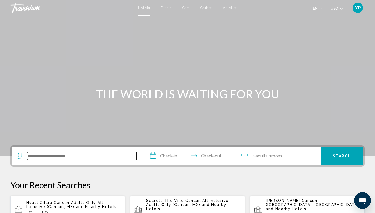
click at [43, 157] on input "Search widget" at bounding box center [82, 156] width 110 height 8
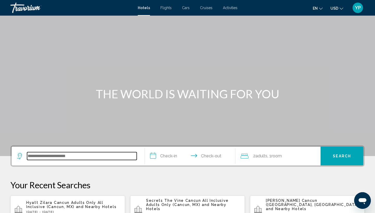
scroll to position [129, 0]
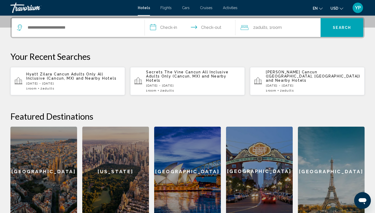
click at [284, 112] on h2 "Featured Destinations" at bounding box center [187, 116] width 354 height 10
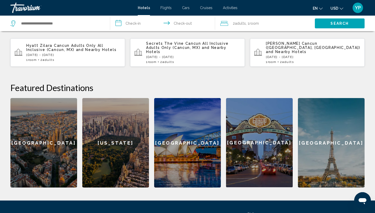
scroll to position [157, 0]
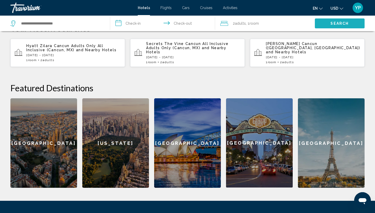
click at [328, 21] on button "Search" at bounding box center [340, 23] width 50 height 10
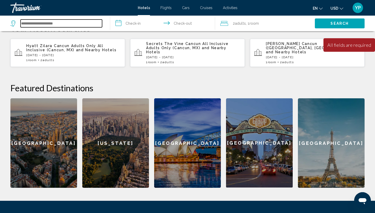
click at [59, 23] on input "Search widget" at bounding box center [61, 24] width 81 height 8
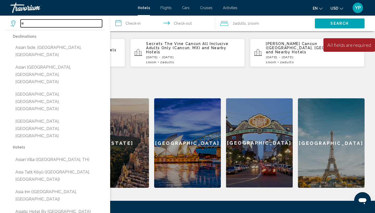
type input "*"
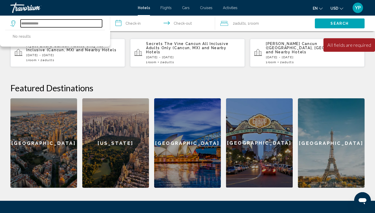
type input "**********"
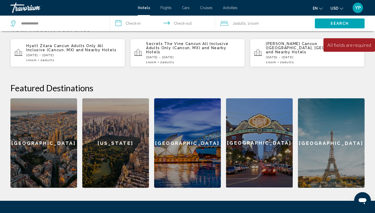
click at [120, 22] on input "**********" at bounding box center [163, 24] width 107 height 17
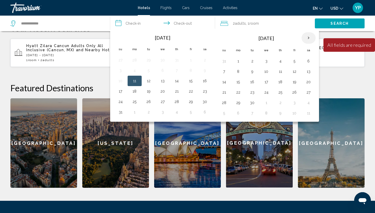
click at [309, 38] on th "Next month" at bounding box center [308, 37] width 14 height 11
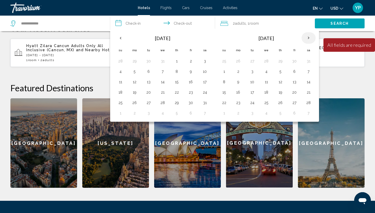
click at [309, 38] on th "Next month" at bounding box center [308, 37] width 14 height 11
click at [225, 82] on button "12" at bounding box center [224, 81] width 8 height 7
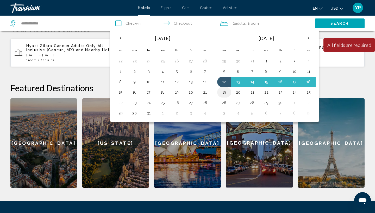
click at [226, 92] on button "19" at bounding box center [224, 92] width 8 height 7
type input "**********"
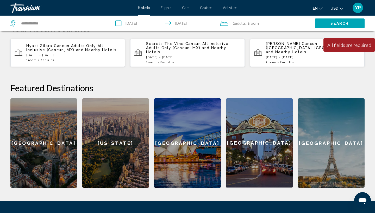
click at [323, 24] on button "Search" at bounding box center [340, 23] width 50 height 10
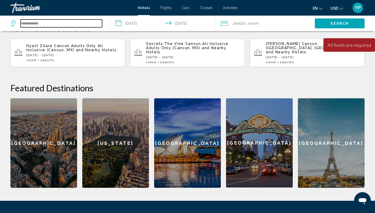
click at [51, 23] on input "**********" at bounding box center [61, 24] width 81 height 8
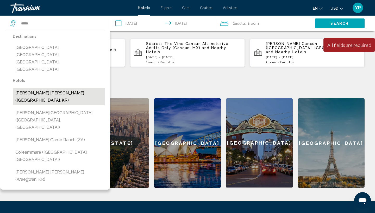
click at [73, 88] on button "[PERSON_NAME] [PERSON_NAME] ([GEOGRAPHIC_DATA], KR)" at bounding box center [59, 96] width 92 height 17
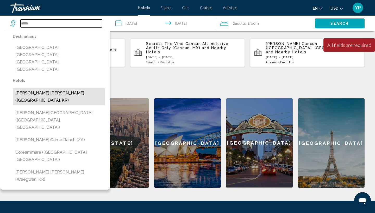
type input "**********"
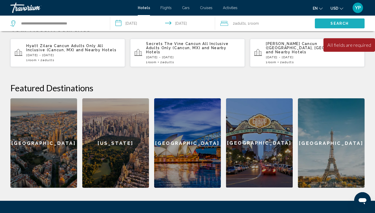
click at [332, 22] on span "Search" at bounding box center [339, 24] width 18 height 4
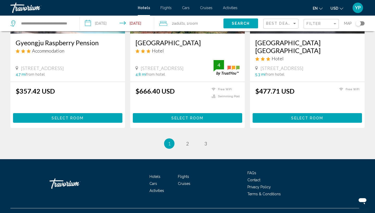
scroll to position [660, 0]
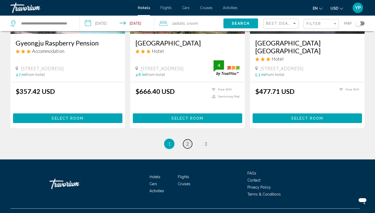
click at [187, 141] on span "2" at bounding box center [187, 144] width 3 height 6
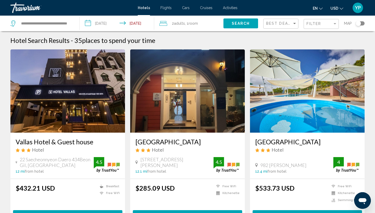
click at [360, 24] on div "Toggle map" at bounding box center [358, 23] width 5 height 5
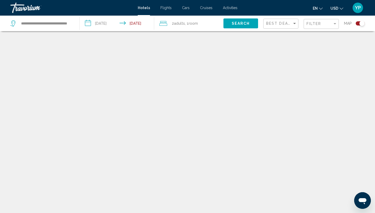
scroll to position [31, 0]
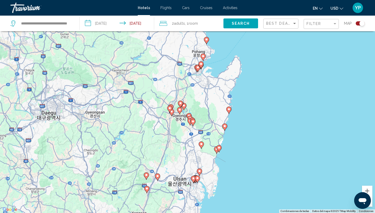
click at [370, 205] on button "Alejar" at bounding box center [367, 202] width 10 height 10
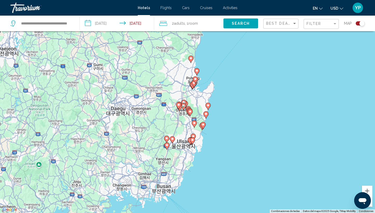
click at [370, 205] on button "Alejar" at bounding box center [367, 202] width 10 height 10
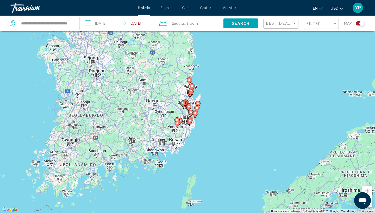
click at [371, 207] on div "Para activar la función de arrastrar con el teclado, presiona Alt + Intro. Una …" at bounding box center [187, 106] width 375 height 213
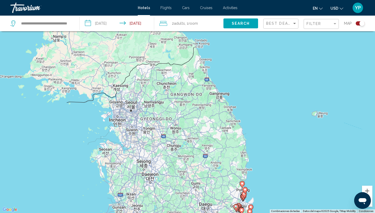
drag, startPoint x: 245, startPoint y: 96, endPoint x: 299, endPoint y: 200, distance: 117.4
click at [299, 200] on div "Para activar la función de arrastrar con el teclado, presiona Alt + Intro. Una …" at bounding box center [187, 106] width 375 height 213
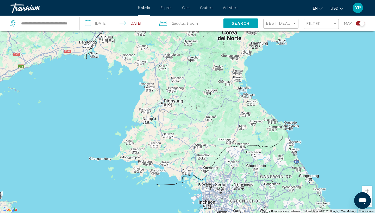
drag, startPoint x: 179, startPoint y: 121, endPoint x: 269, endPoint y: 203, distance: 122.6
click at [269, 203] on div "Para activar la función de arrastrar con el teclado, presiona Alt + Intro. Una …" at bounding box center [187, 106] width 375 height 213
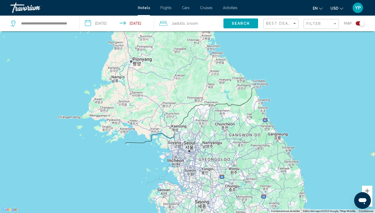
drag, startPoint x: 269, startPoint y: 203, endPoint x: 235, endPoint y: 158, distance: 56.4
click at [235, 158] on div "Main content" at bounding box center [187, 106] width 375 height 213
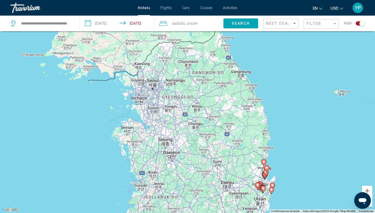
drag, startPoint x: 317, startPoint y: 201, endPoint x: 283, endPoint y: 143, distance: 66.7
click at [283, 143] on div "Para activar la función de arrastrar con el teclado, presiona Alt + Intro. Una …" at bounding box center [187, 106] width 375 height 213
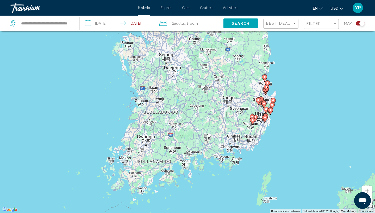
click at [323, 119] on div "Para activar la función de arrastrar con el teclado, presiona Alt + Intro. Una …" at bounding box center [187, 106] width 375 height 213
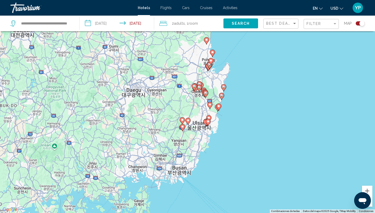
click at [323, 119] on div "Para activar la función de arrastrar con el teclado, presiona Alt + Intro. Una …" at bounding box center [187, 106] width 375 height 213
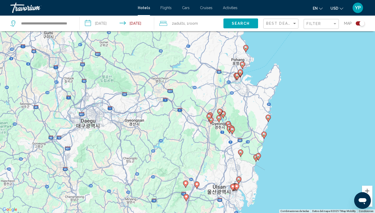
drag, startPoint x: 143, startPoint y: 110, endPoint x: 288, endPoint y: 168, distance: 155.8
click at [288, 168] on div "Para activar la función de arrastrar con el teclado, presiona Alt + Intro. Una …" at bounding box center [187, 106] width 375 height 213
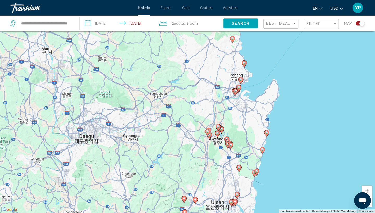
drag, startPoint x: 291, startPoint y: 96, endPoint x: 290, endPoint y: 110, distance: 14.1
click at [290, 110] on div "Para activar la función de arrastrar con el teclado, presiona Alt + Intro. Una …" at bounding box center [187, 106] width 375 height 213
click at [241, 79] on image "Main content" at bounding box center [240, 79] width 3 height 3
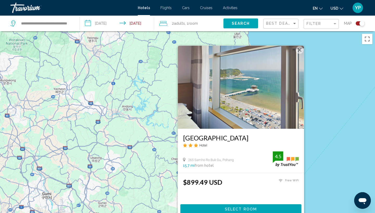
click at [300, 49] on button "Cerrar" at bounding box center [300, 50] width 8 height 8
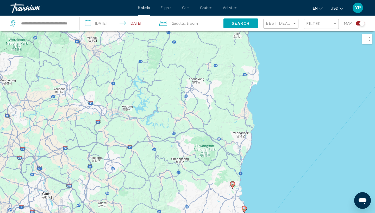
click at [245, 208] on image "Main content" at bounding box center [244, 208] width 3 height 3
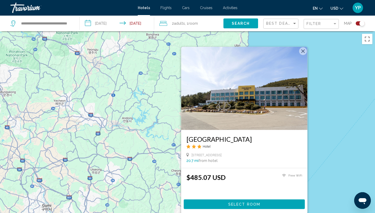
click at [322, 128] on div "Para activar la función de arrastrar con el teclado, presiona Alt + Intro. Una …" at bounding box center [187, 137] width 375 height 213
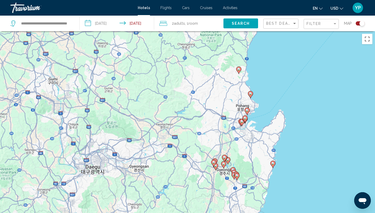
drag, startPoint x: 280, startPoint y: 168, endPoint x: 286, endPoint y: 38, distance: 130.6
click at [286, 38] on div "Para activar la función de arrastrar con el teclado, presiona Alt + Intro. Una …" at bounding box center [187, 137] width 375 height 213
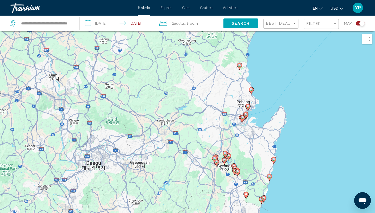
click at [274, 162] on icon "Main content" at bounding box center [273, 160] width 5 height 7
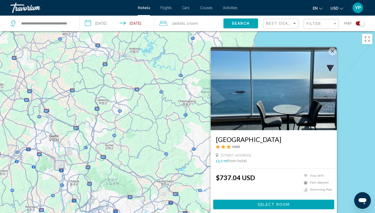
click at [283, 137] on h3 "Sharp & Flat Hotel" at bounding box center [274, 139] width 116 height 8
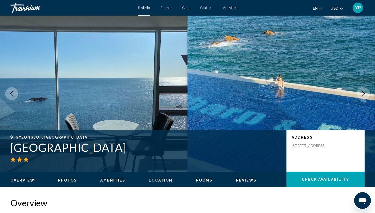
click at [64, 180] on span "Photos" at bounding box center [67, 180] width 19 height 4
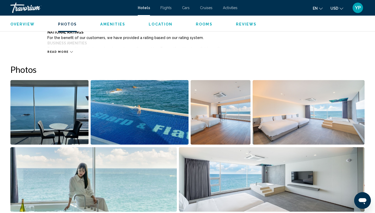
scroll to position [254, 0]
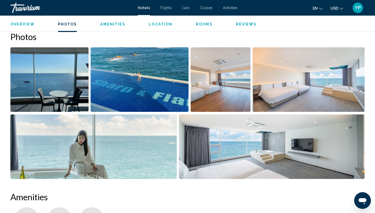
click at [213, 91] on img "Open full-screen image slider" at bounding box center [221, 79] width 60 height 65
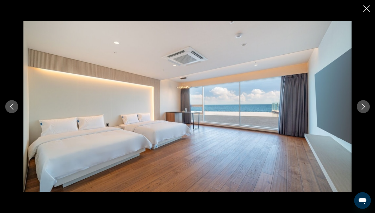
click at [365, 105] on icon "Next image" at bounding box center [363, 107] width 6 height 6
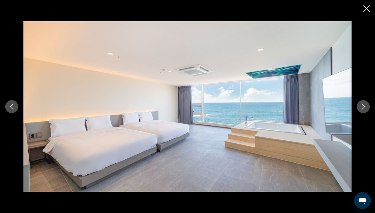
click at [365, 105] on icon "Next image" at bounding box center [363, 107] width 6 height 6
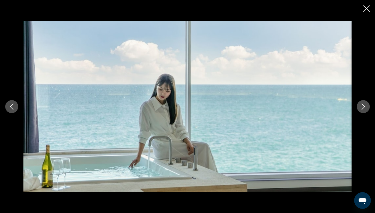
click at [365, 105] on icon "Next image" at bounding box center [363, 107] width 6 height 6
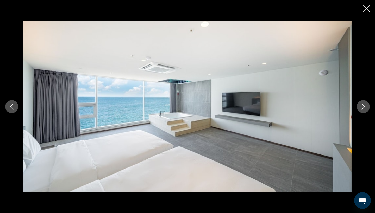
click at [365, 105] on icon "Next image" at bounding box center [363, 107] width 6 height 6
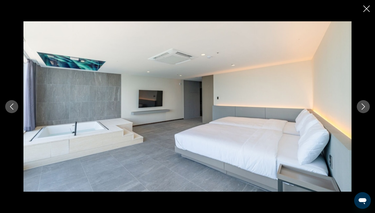
click at [365, 105] on icon "Next image" at bounding box center [363, 107] width 6 height 6
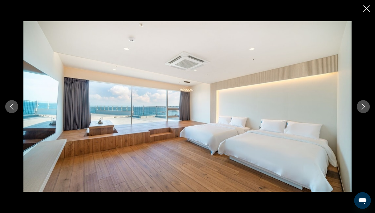
click at [365, 105] on icon "Next image" at bounding box center [363, 107] width 6 height 6
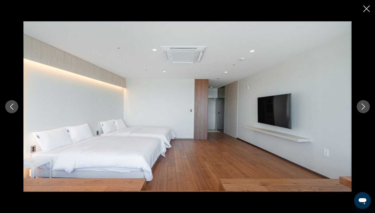
click at [365, 105] on icon "Next image" at bounding box center [363, 107] width 6 height 6
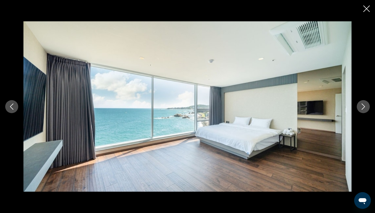
click at [365, 105] on icon "Next image" at bounding box center [363, 107] width 6 height 6
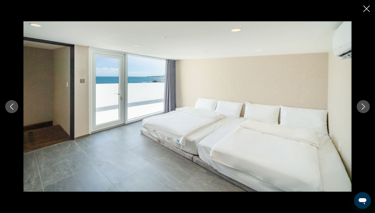
click at [365, 105] on icon "Next image" at bounding box center [363, 107] width 6 height 6
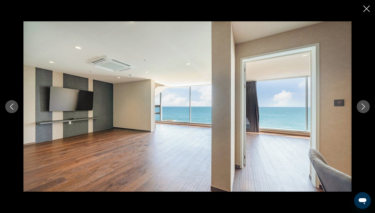
click at [365, 105] on icon "Next image" at bounding box center [363, 107] width 6 height 6
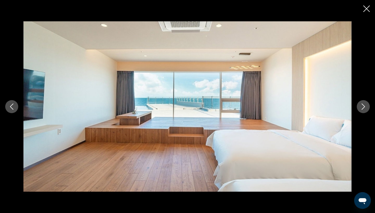
click at [365, 105] on icon "Next image" at bounding box center [363, 107] width 6 height 6
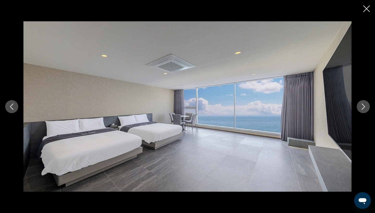
click at [365, 105] on icon "Next image" at bounding box center [363, 107] width 6 height 6
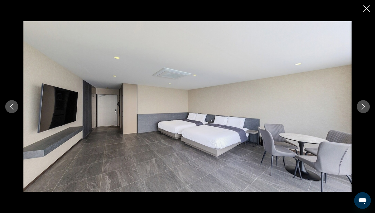
click at [365, 105] on icon "Next image" at bounding box center [363, 107] width 6 height 6
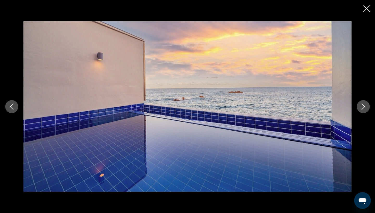
click at [365, 105] on icon "Next image" at bounding box center [363, 107] width 6 height 6
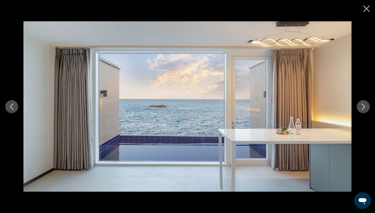
click at [365, 105] on icon "Next image" at bounding box center [363, 107] width 6 height 6
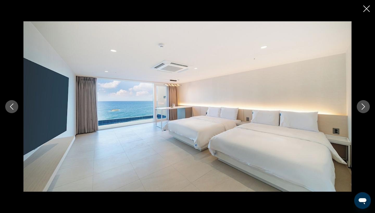
click at [365, 105] on icon "Next image" at bounding box center [363, 107] width 6 height 6
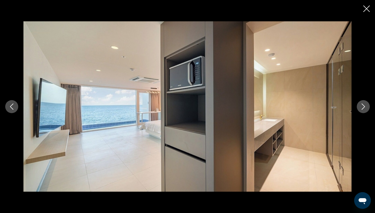
click at [365, 105] on icon "Next image" at bounding box center [363, 107] width 6 height 6
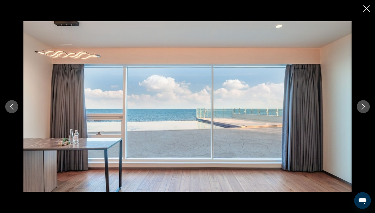
click at [365, 105] on icon "Next image" at bounding box center [363, 107] width 6 height 6
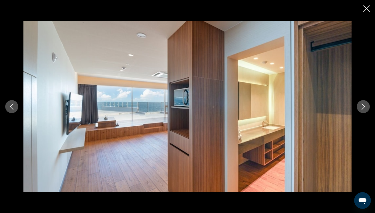
click at [365, 105] on icon "Next image" at bounding box center [363, 107] width 6 height 6
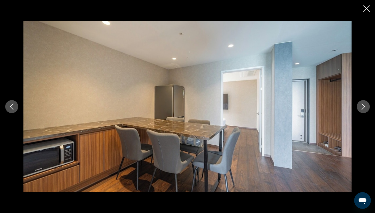
click at [365, 105] on icon "Next image" at bounding box center [363, 107] width 6 height 6
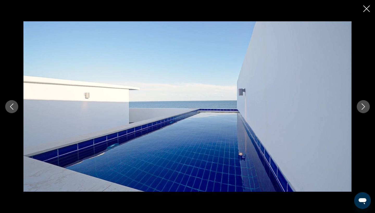
click at [365, 105] on icon "Next image" at bounding box center [363, 107] width 6 height 6
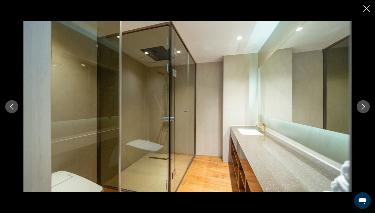
click at [365, 105] on icon "Next image" at bounding box center [363, 107] width 6 height 6
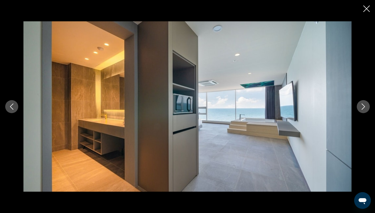
click at [365, 105] on icon "Next image" at bounding box center [363, 107] width 6 height 6
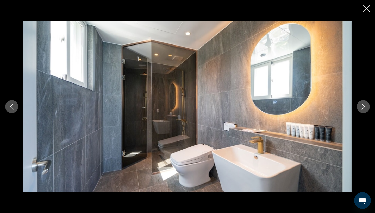
click at [365, 104] on icon "Next image" at bounding box center [363, 107] width 6 height 6
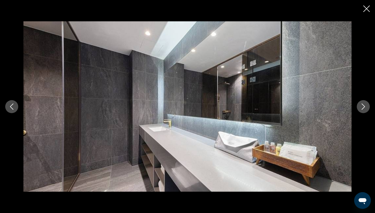
click at [365, 104] on icon "Next image" at bounding box center [363, 107] width 6 height 6
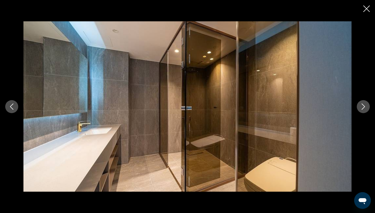
click at [365, 104] on icon "Next image" at bounding box center [363, 107] width 6 height 6
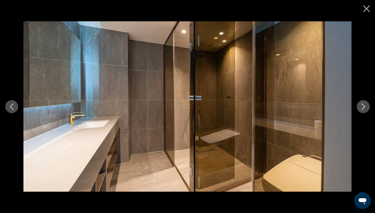
click at [365, 104] on icon "Next image" at bounding box center [363, 107] width 6 height 6
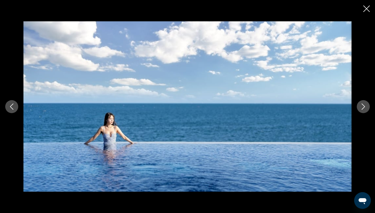
click at [365, 104] on icon "Next image" at bounding box center [363, 107] width 6 height 6
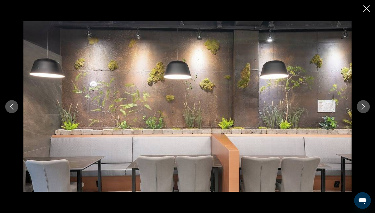
click at [365, 104] on icon "Next image" at bounding box center [363, 107] width 6 height 6
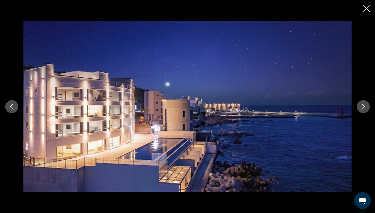
click at [366, 105] on icon "Next image" at bounding box center [363, 107] width 6 height 6
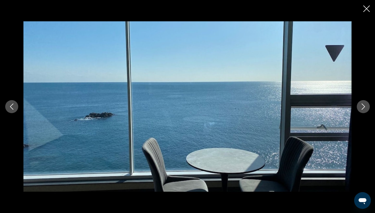
click at [366, 106] on icon "Next image" at bounding box center [363, 107] width 6 height 6
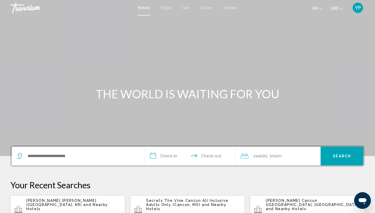
click at [168, 7] on span "Flights" at bounding box center [165, 8] width 11 height 4
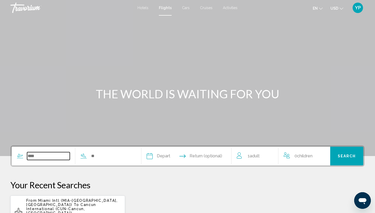
click at [32, 155] on input "Search widget" at bounding box center [48, 156] width 43 height 8
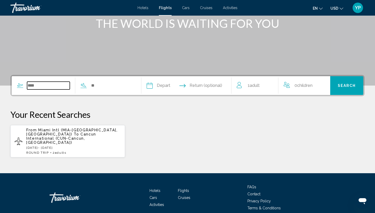
scroll to position [87, 0]
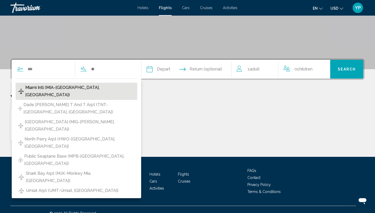
click at [45, 87] on span "Miami Intl (MIA-[GEOGRAPHIC_DATA], [GEOGRAPHIC_DATA])" at bounding box center [79, 91] width 109 height 15
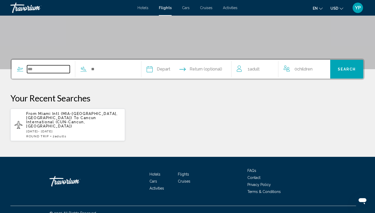
type input "**********"
click at [101, 70] on input "Search widget" at bounding box center [112, 69] width 43 height 8
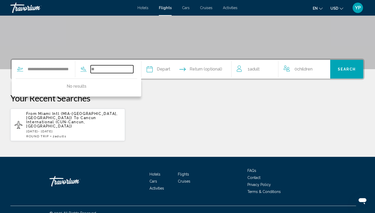
type input "*"
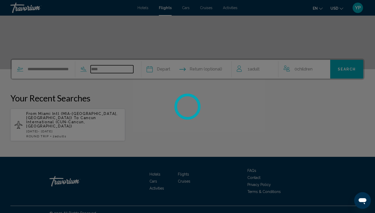
type input "*****"
